Goal: Transaction & Acquisition: Purchase product/service

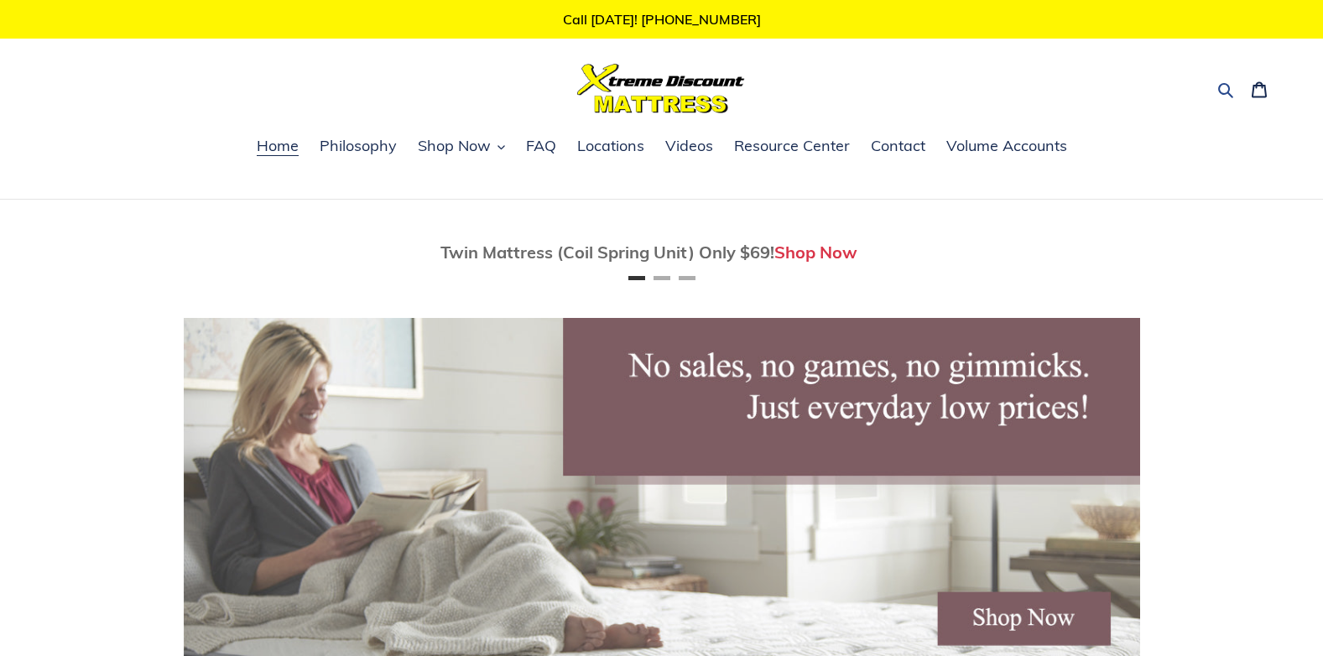
click at [1226, 96] on icon "button" at bounding box center [1225, 89] width 17 height 17
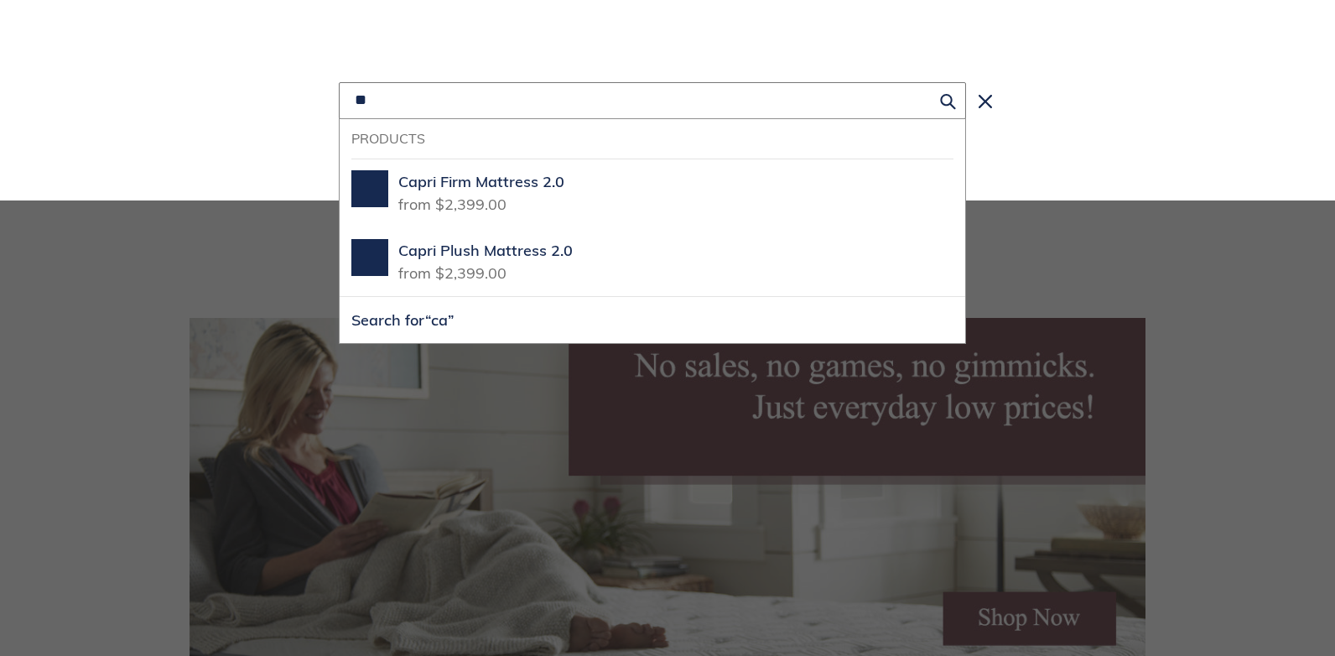
type input "*"
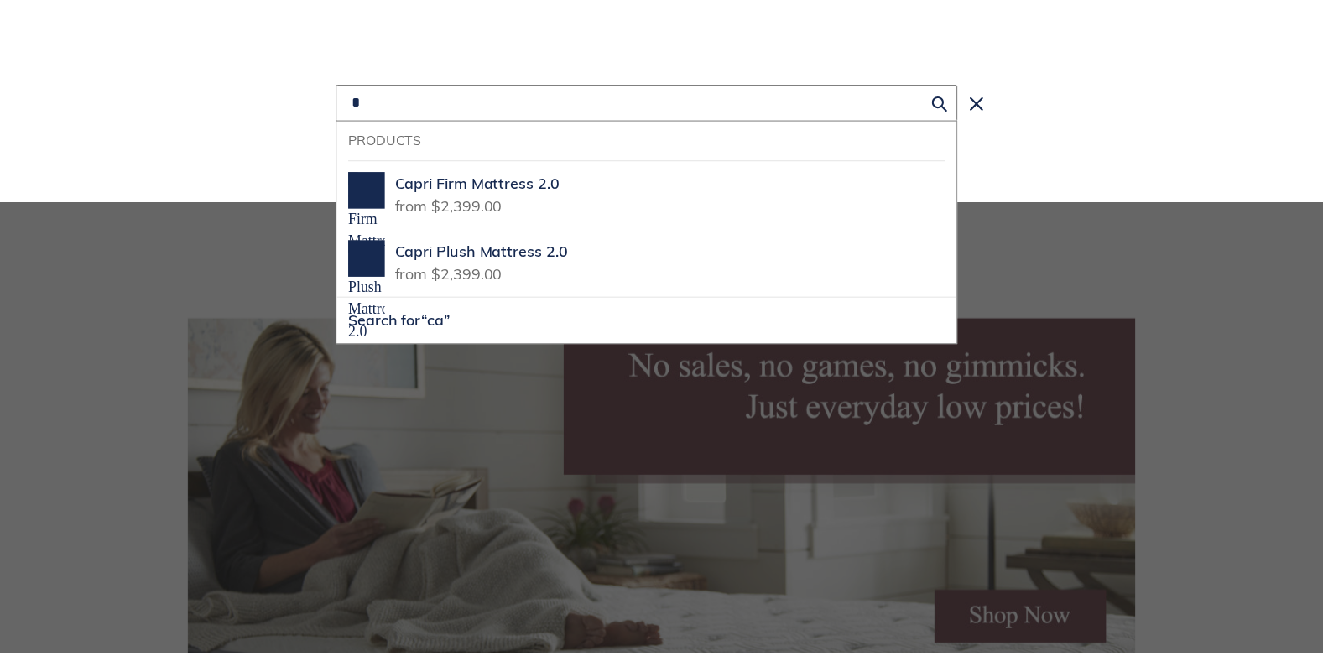
scroll to position [0, 956]
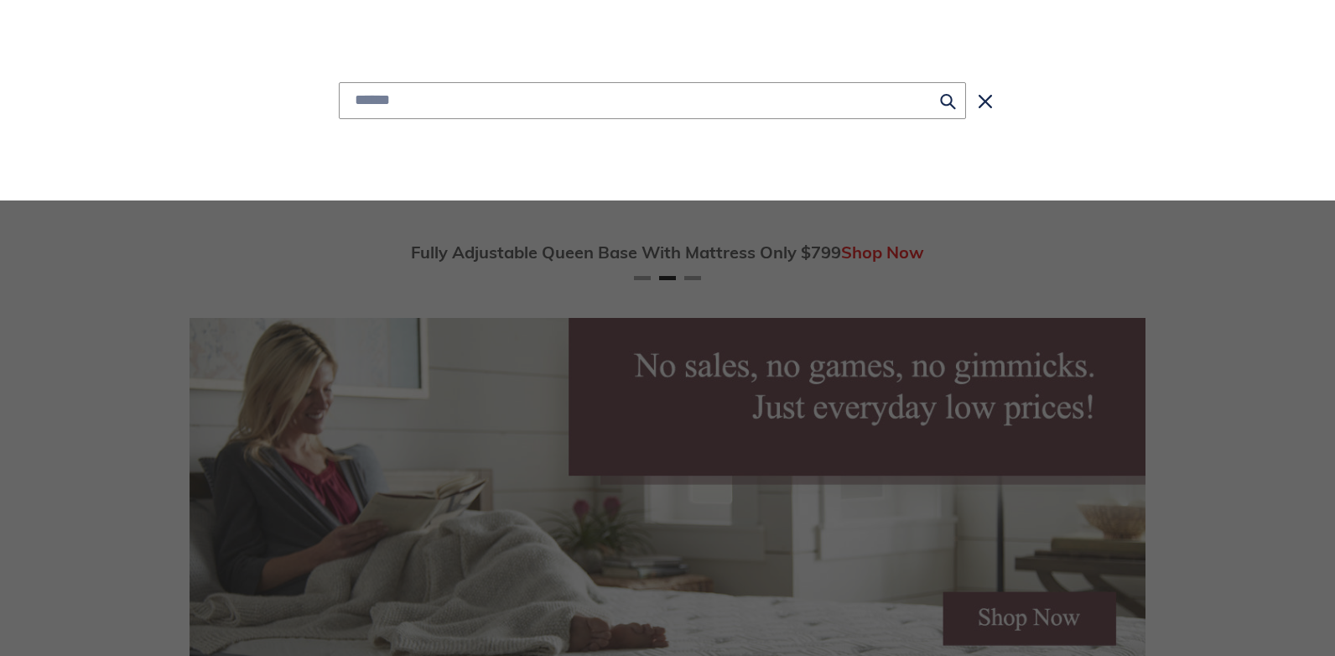
click at [789, 55] on div "Products Cloud Comfort Pillow Top Mattress , Regular price from $399.00 , 1 of …" at bounding box center [667, 100] width 1243 height 200
click at [1277, 55] on div "Products Cloud Comfort Pillow Top Mattress , Regular price from $399.00 , 1 of …" at bounding box center [667, 100] width 1243 height 200
click at [985, 100] on icon "Search" at bounding box center [985, 101] width 13 height 13
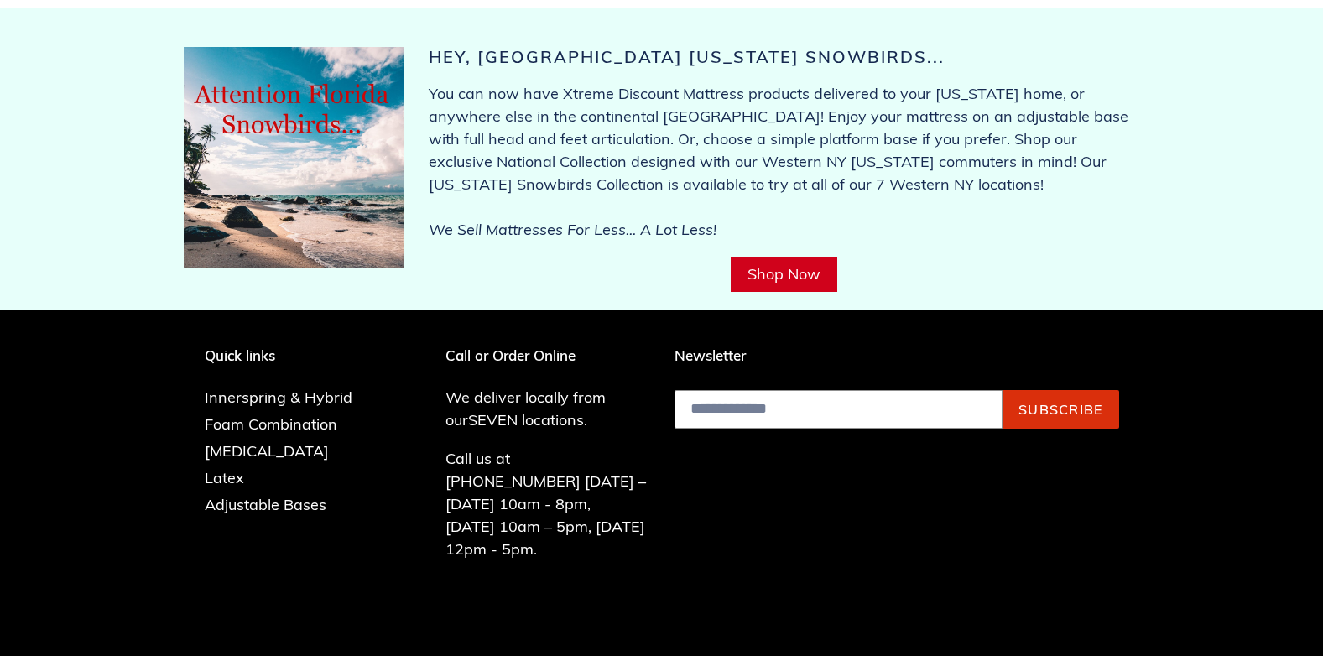
scroll to position [6654, 0]
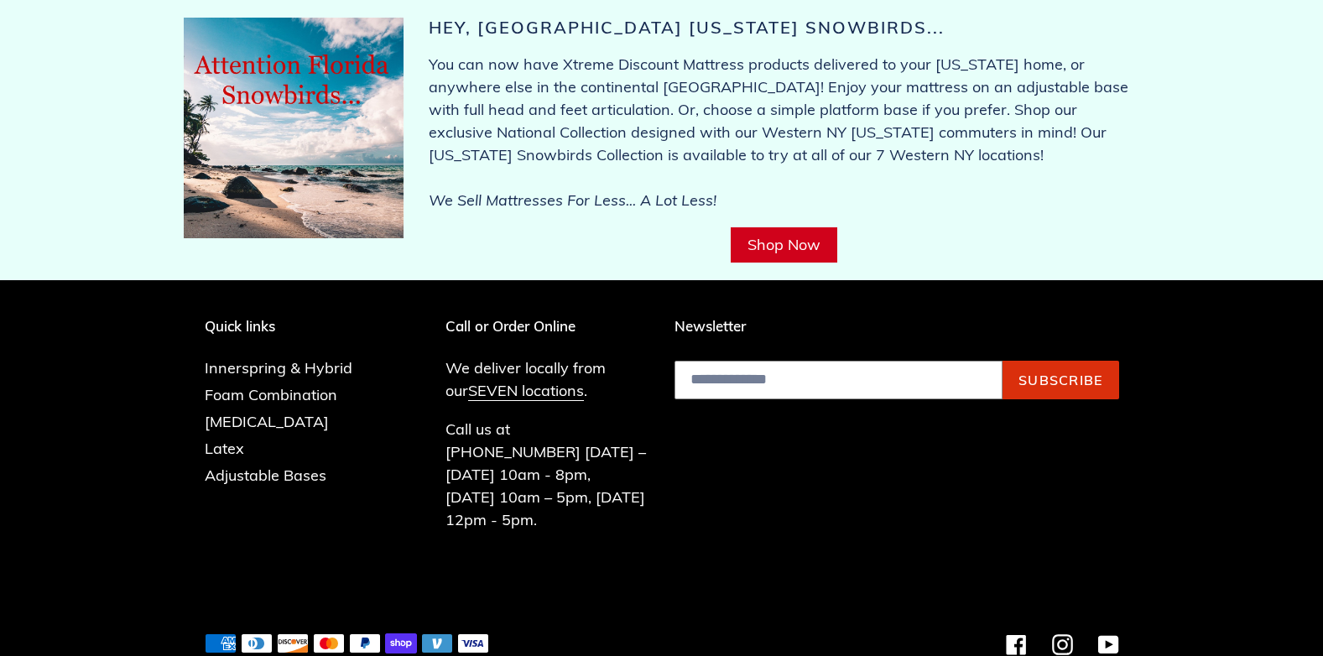
click at [790, 227] on link "Shop Now" at bounding box center [784, 244] width 107 height 35
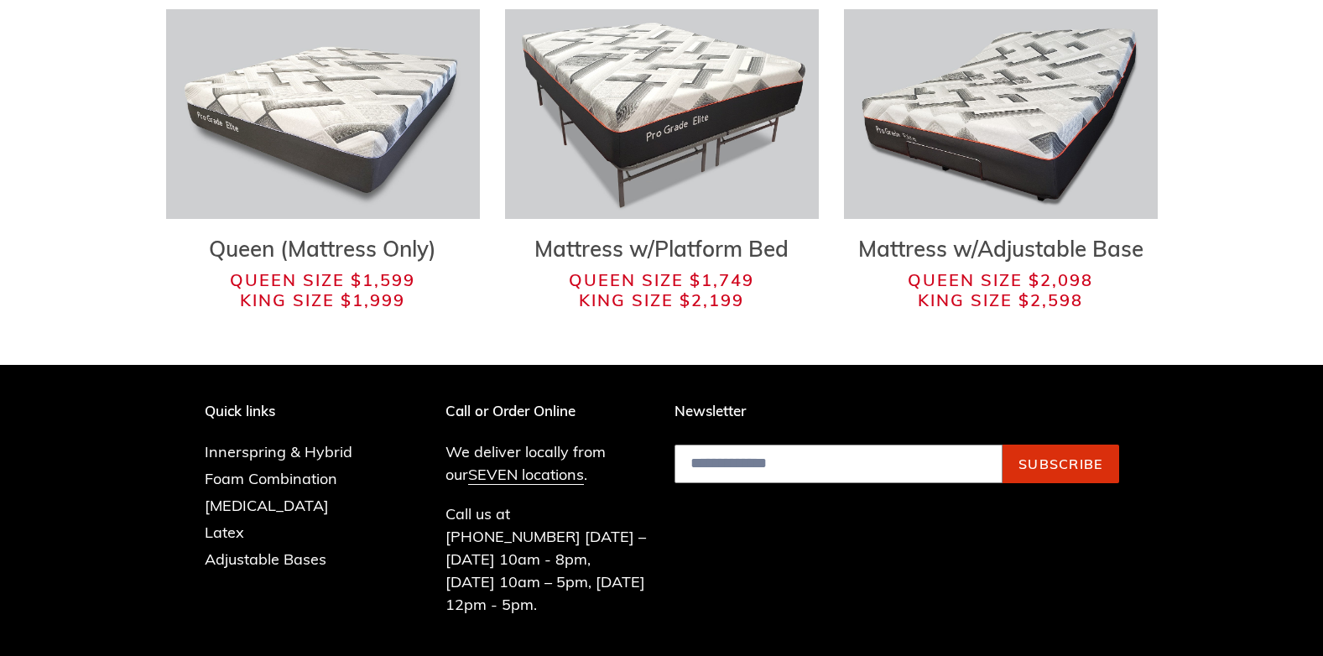
scroll to position [9795, 0]
